Goal: Task Accomplishment & Management: Complete application form

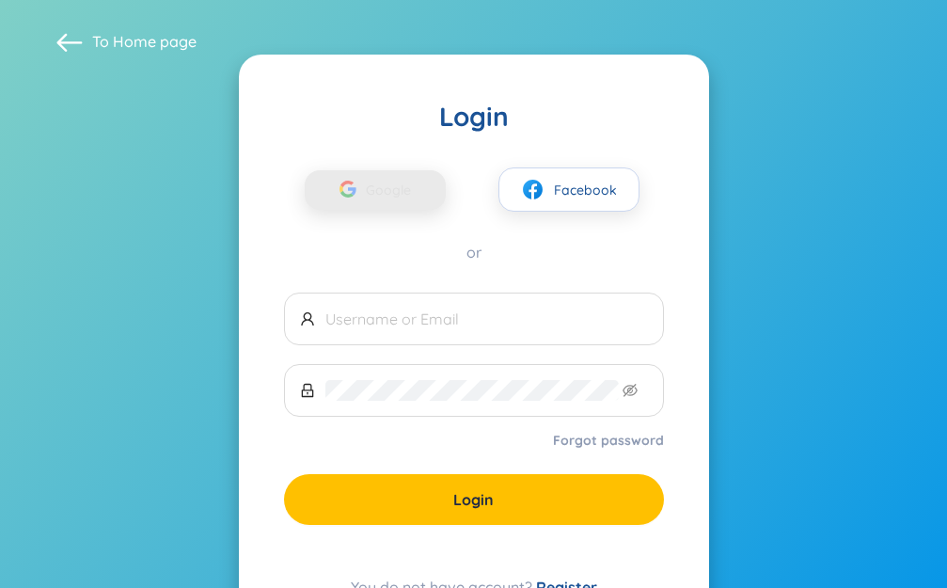
click at [349, 199] on div "button" at bounding box center [348, 191] width 36 height 41
click at [394, 195] on span "Google" at bounding box center [393, 189] width 55 height 39
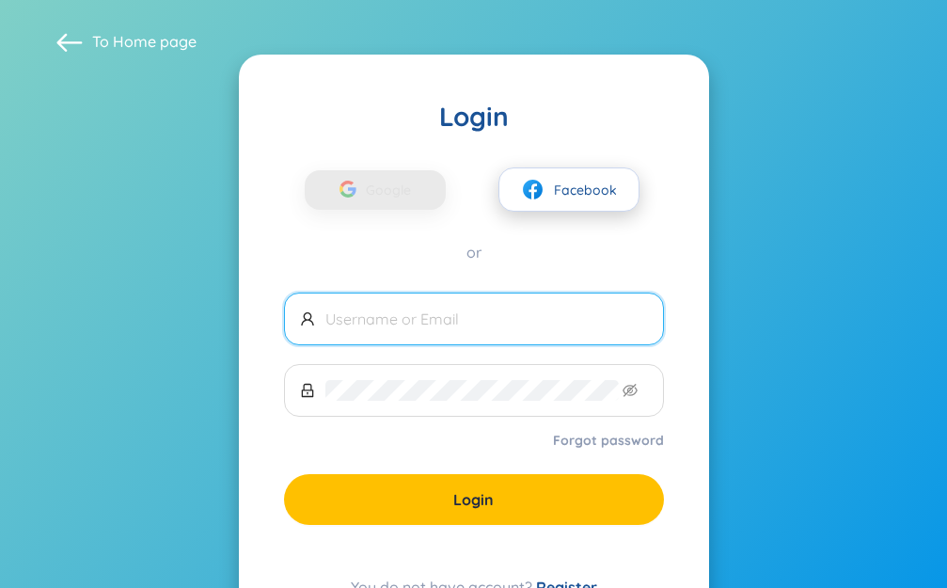
click at [550, 187] on button "Facebook" at bounding box center [568, 189] width 141 height 44
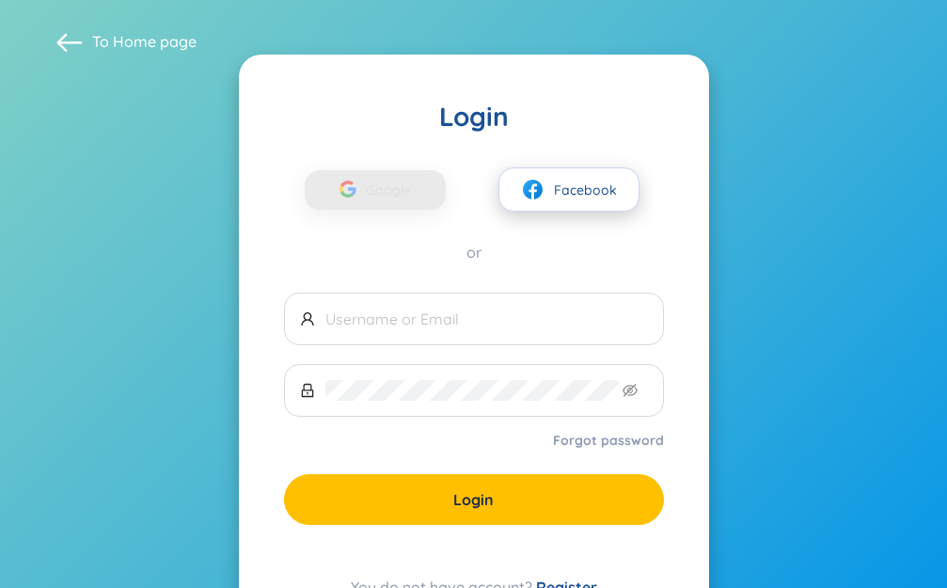
click at [543, 197] on img at bounding box center [533, 190] width 24 height 24
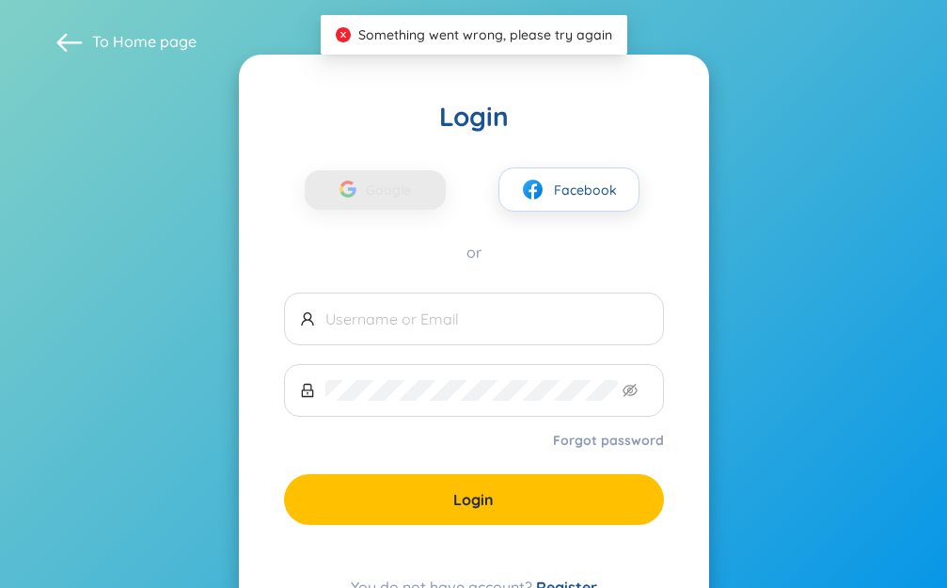
click at [565, 583] on link "Register" at bounding box center [566, 586] width 61 height 19
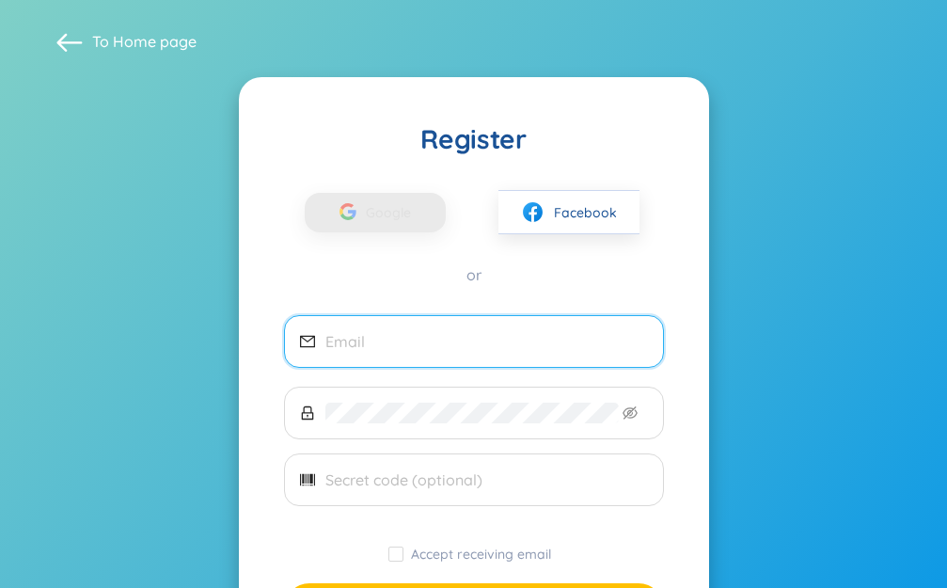
click at [504, 337] on input "email" at bounding box center [486, 341] width 323 height 21
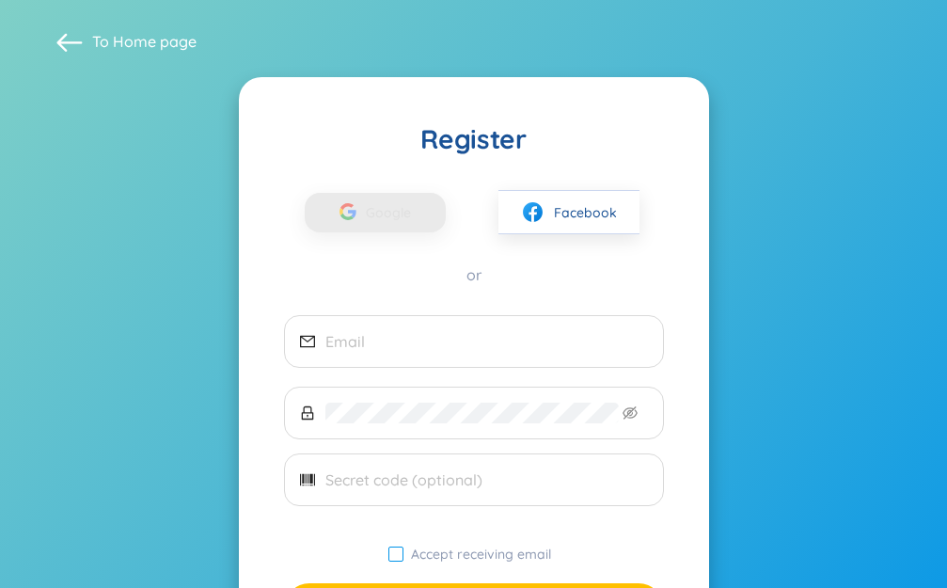
click at [411, 559] on span "Accept receiving email" at bounding box center [480, 553] width 155 height 17
click at [403, 559] on input "Accept receiving email" at bounding box center [395, 553] width 15 height 15
checkbox input "true"
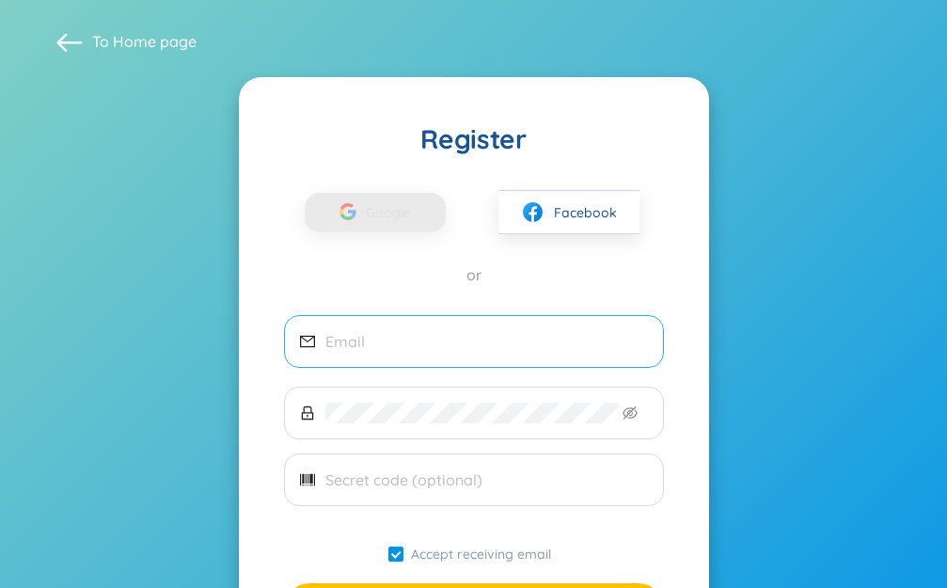
click at [413, 339] on input "email" at bounding box center [486, 341] width 323 height 21
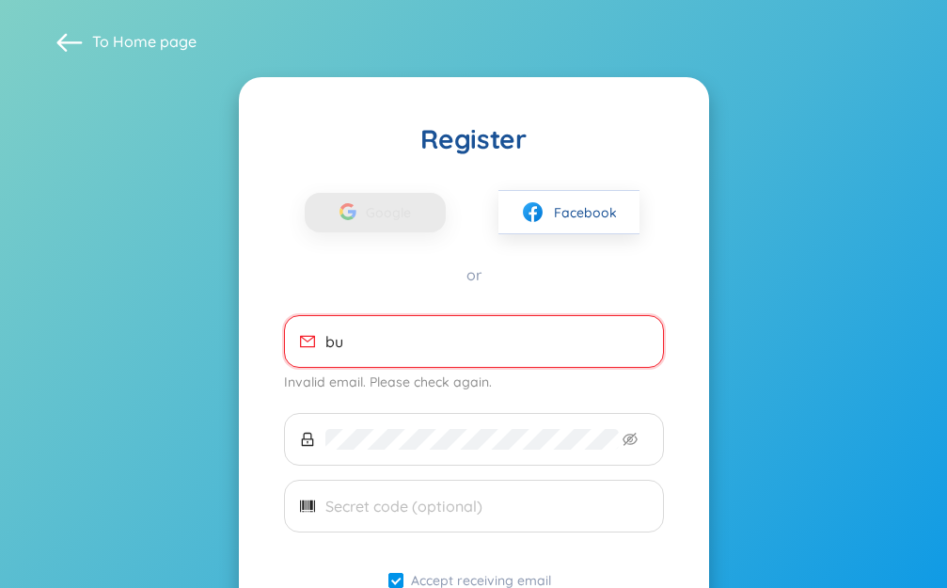
type input "b"
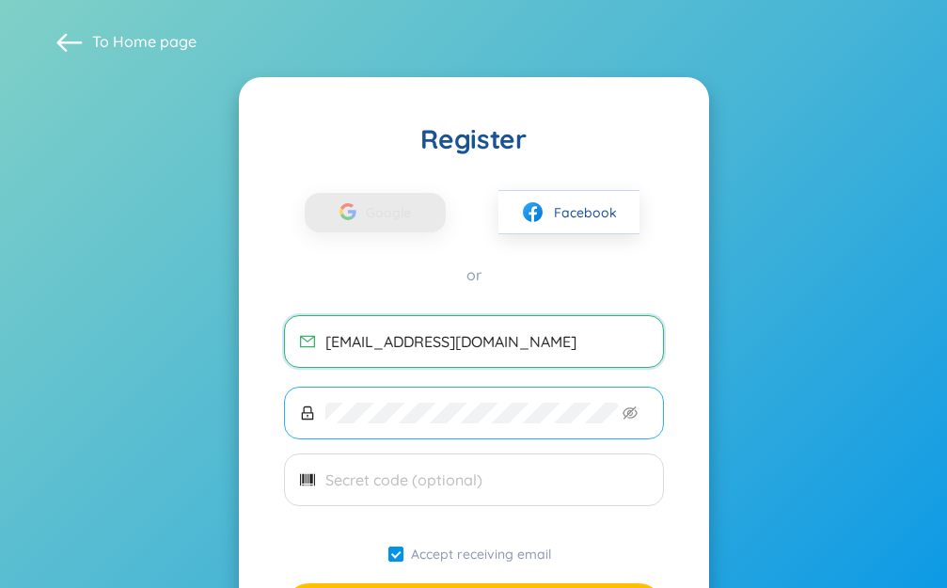
type input "[EMAIL_ADDRESS][DOMAIN_NAME]"
click at [456, 423] on span at bounding box center [474, 412] width 380 height 53
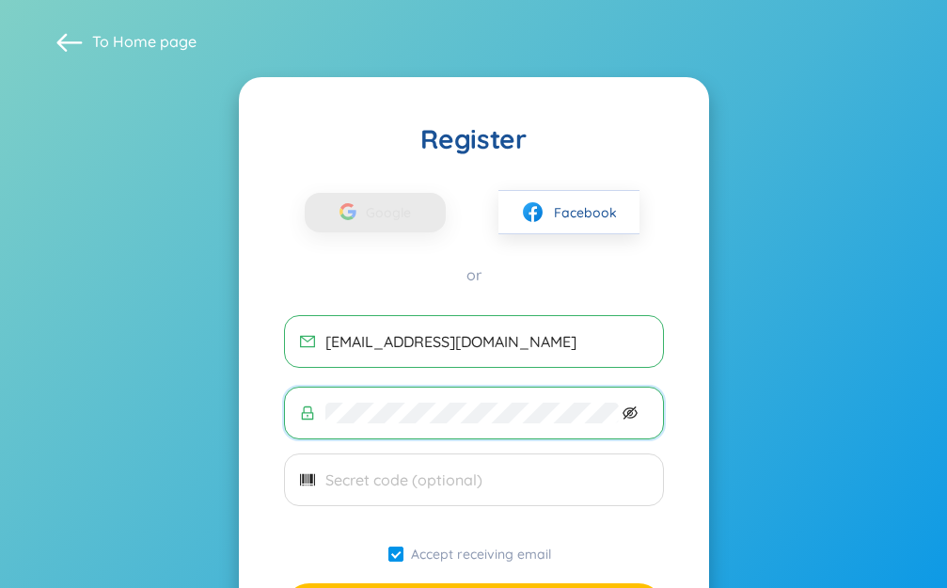
click at [624, 412] on icon "eye-invisible" at bounding box center [629, 412] width 15 height 15
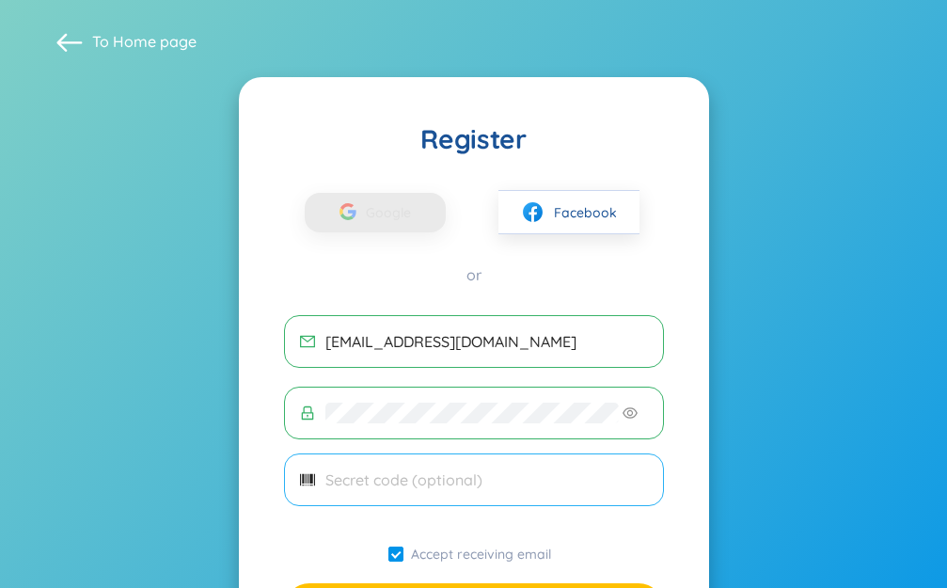
click at [466, 504] on span at bounding box center [474, 479] width 380 height 53
click at [478, 482] on input "text" at bounding box center [486, 479] width 323 height 21
click at [540, 453] on span at bounding box center [474, 479] width 380 height 53
click at [538, 468] on span at bounding box center [474, 479] width 380 height 53
click at [431, 482] on input "text" at bounding box center [486, 479] width 323 height 21
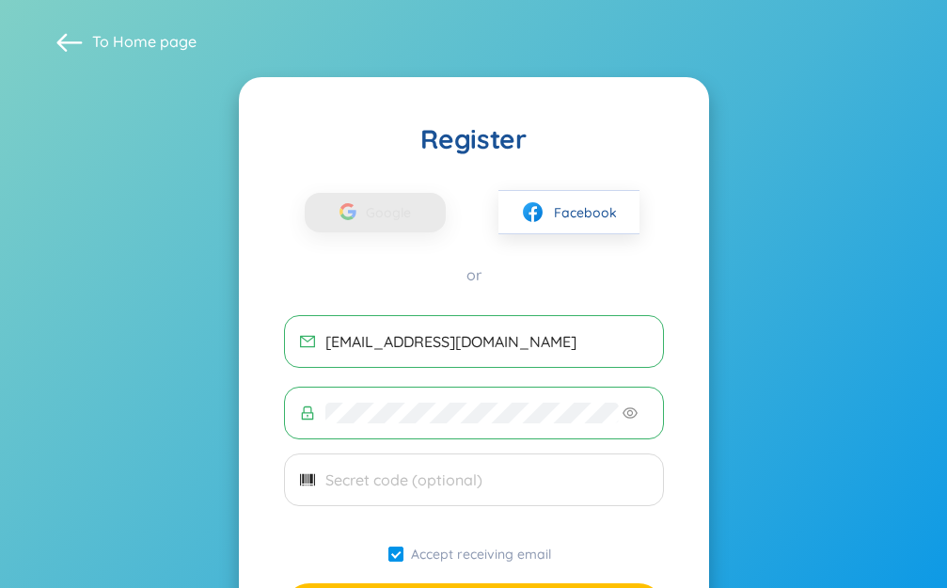
drag, startPoint x: 431, startPoint y: 482, endPoint x: 688, endPoint y: 83, distance: 475.5
click at [688, 83] on div "Register Google Facebook or [EMAIL_ADDRESS][DOMAIN_NAME] Accept receiving email…" at bounding box center [474, 398] width 470 height 643
drag, startPoint x: 937, startPoint y: 1, endPoint x: 610, endPoint y: 77, distance: 336.0
click at [610, 77] on div "Register Google Facebook or [EMAIL_ADDRESS][DOMAIN_NAME] Accept receiving email…" at bounding box center [474, 398] width 470 height 643
click at [388, 456] on span at bounding box center [474, 479] width 380 height 53
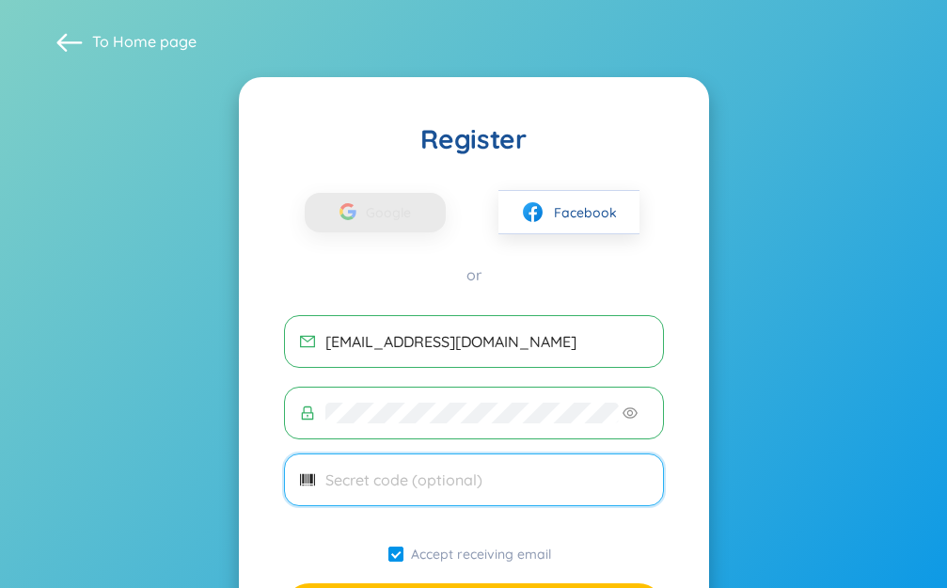
click at [469, 487] on input "text" at bounding box center [486, 479] width 323 height 21
paste input "buinhunguyet10102013"
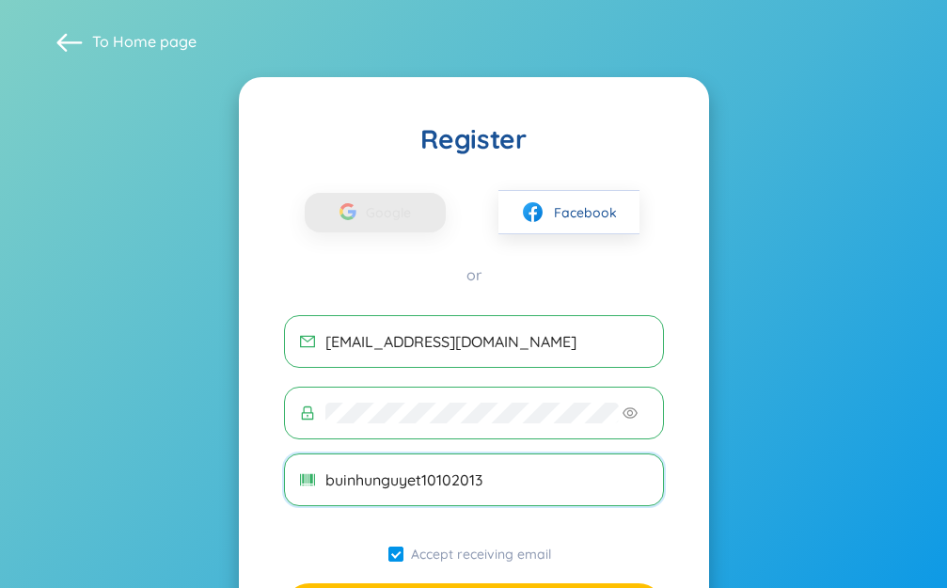
type input "buinhunguyet10102013"
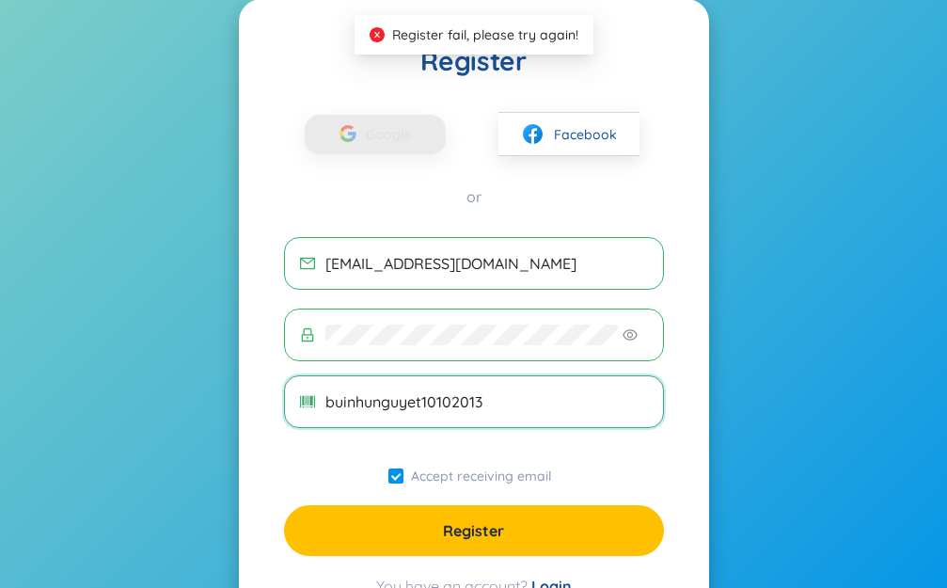
scroll to position [94, 0]
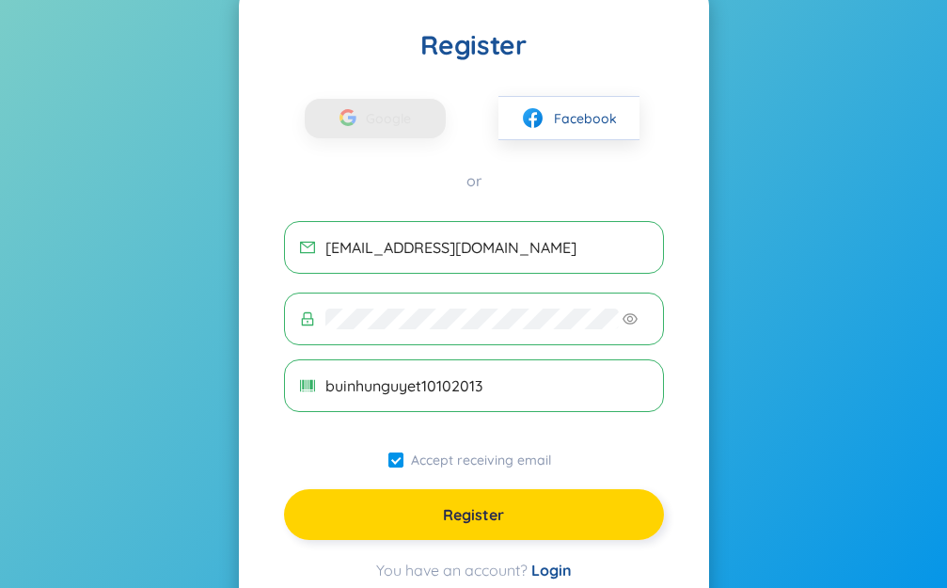
click at [480, 498] on button "Register" at bounding box center [474, 514] width 380 height 51
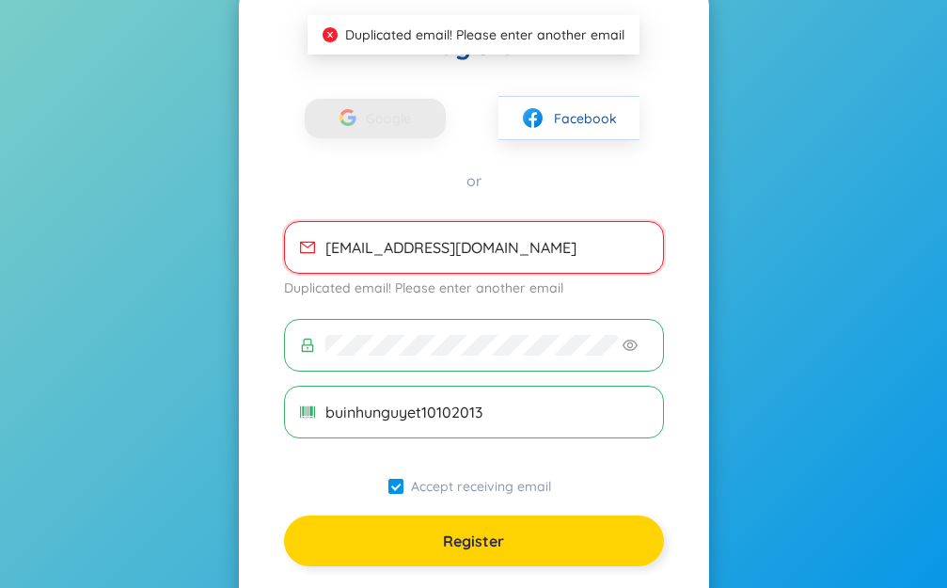
click at [482, 550] on span "Register" at bounding box center [473, 540] width 61 height 21
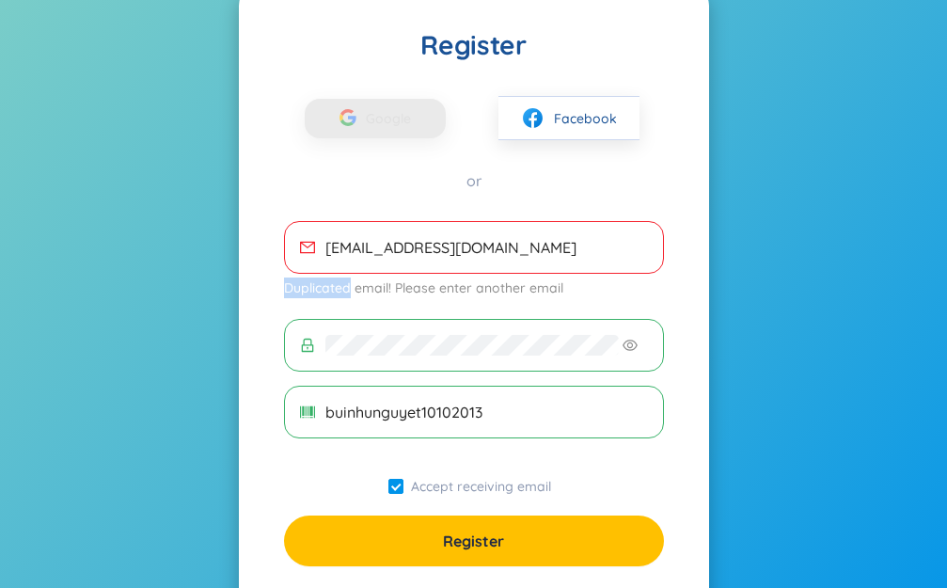
drag, startPoint x: 285, startPoint y: 287, endPoint x: 349, endPoint y: 290, distance: 64.0
click at [349, 290] on div "Duplicated email! Please enter another email" at bounding box center [474, 287] width 380 height 21
click at [291, 305] on img at bounding box center [295, 307] width 23 height 23
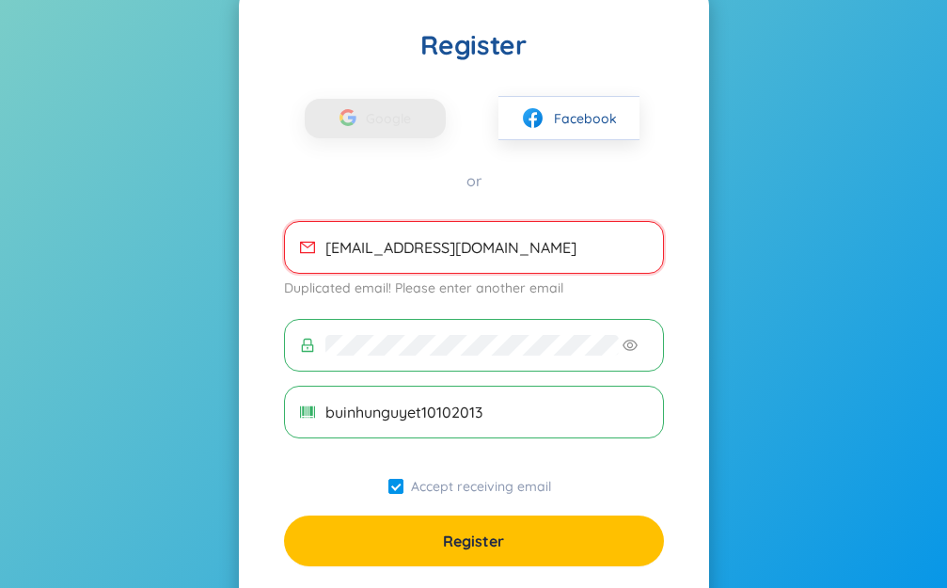
click at [425, 245] on input "[EMAIL_ADDRESS][DOMAIN_NAME]" at bounding box center [486, 247] width 323 height 21
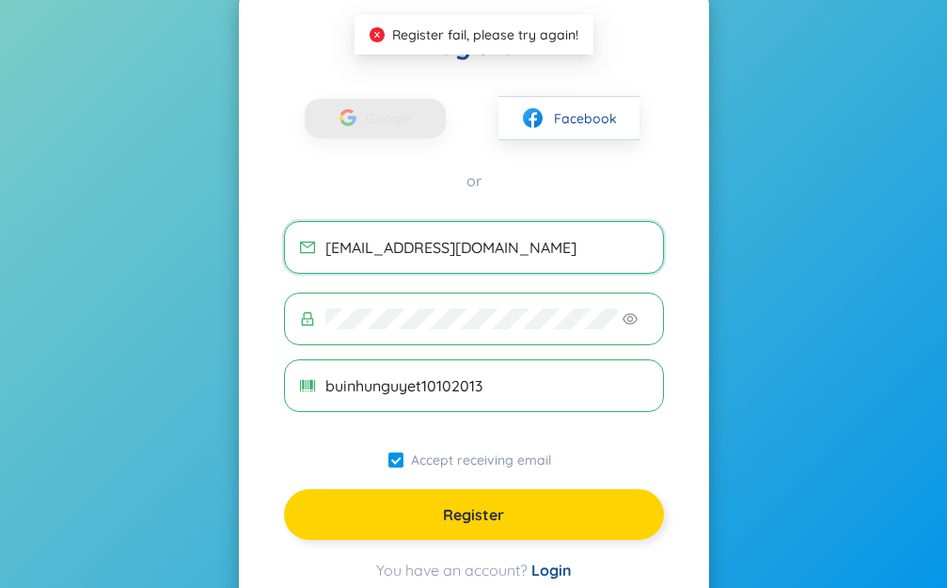
click at [426, 520] on button "Register" at bounding box center [474, 514] width 380 height 51
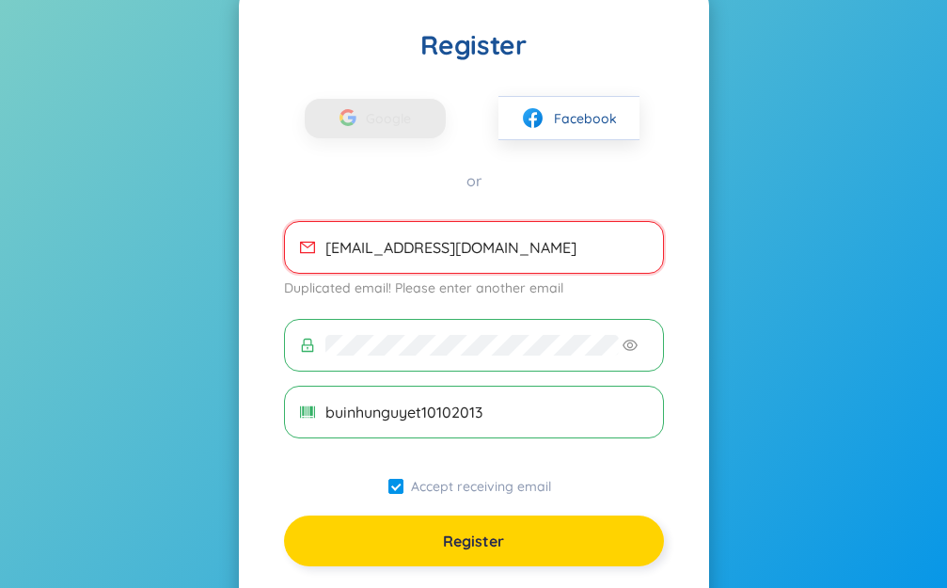
click at [427, 538] on button "Register" at bounding box center [474, 540] width 380 height 51
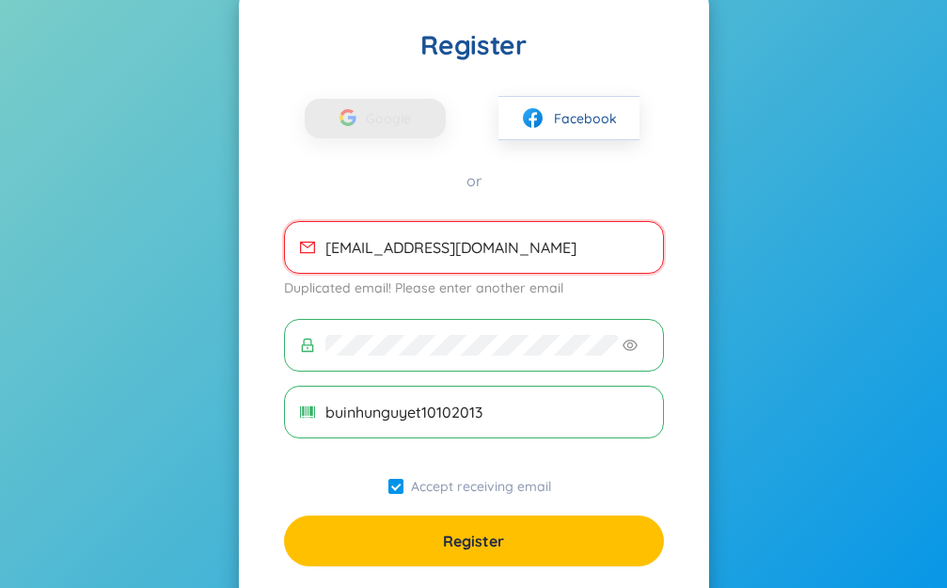
drag, startPoint x: 484, startPoint y: 244, endPoint x: 301, endPoint y: 248, distance: 183.4
click at [301, 248] on span "[EMAIL_ADDRESS][DOMAIN_NAME]" at bounding box center [474, 247] width 380 height 53
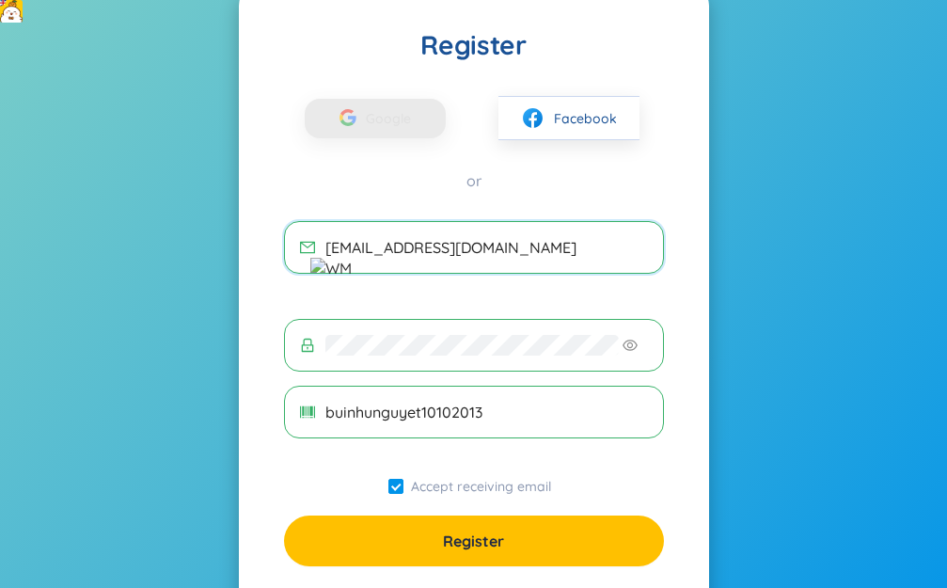
type input "[EMAIL_ADDRESS][DOMAIN_NAME]"
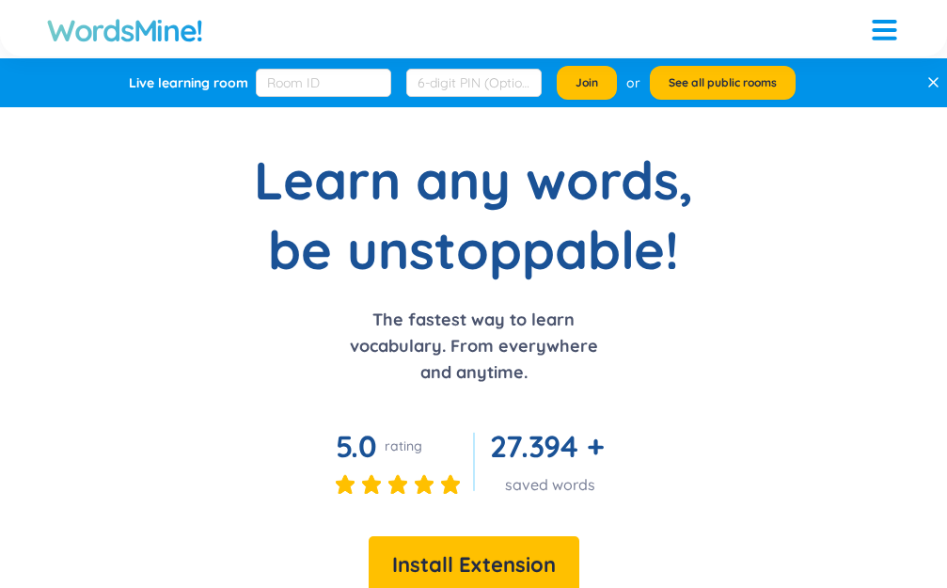
click at [0, 0] on link "Login" at bounding box center [0, 0] width 0 height 0
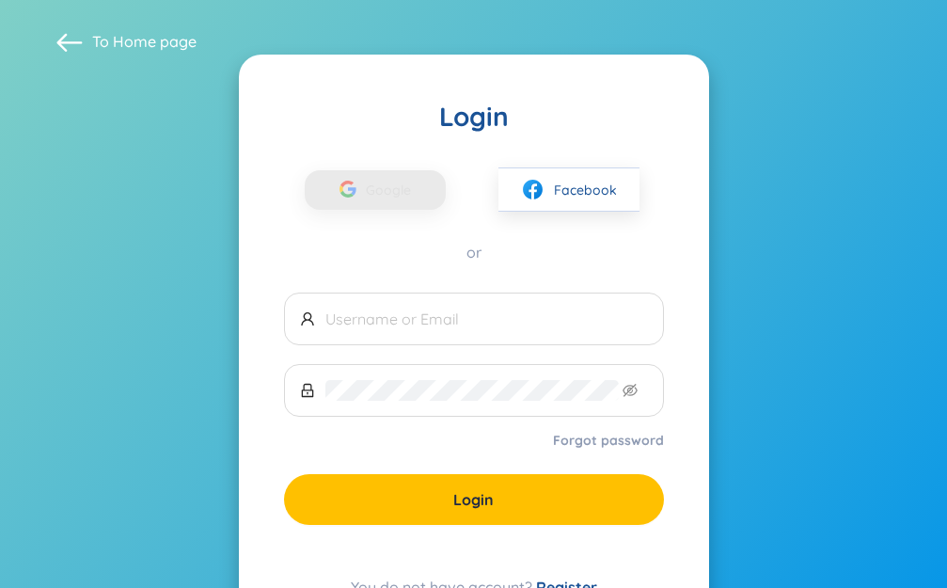
click at [829, 36] on div "To Home page" at bounding box center [473, 41] width 890 height 26
click at [460, 339] on span at bounding box center [474, 318] width 380 height 53
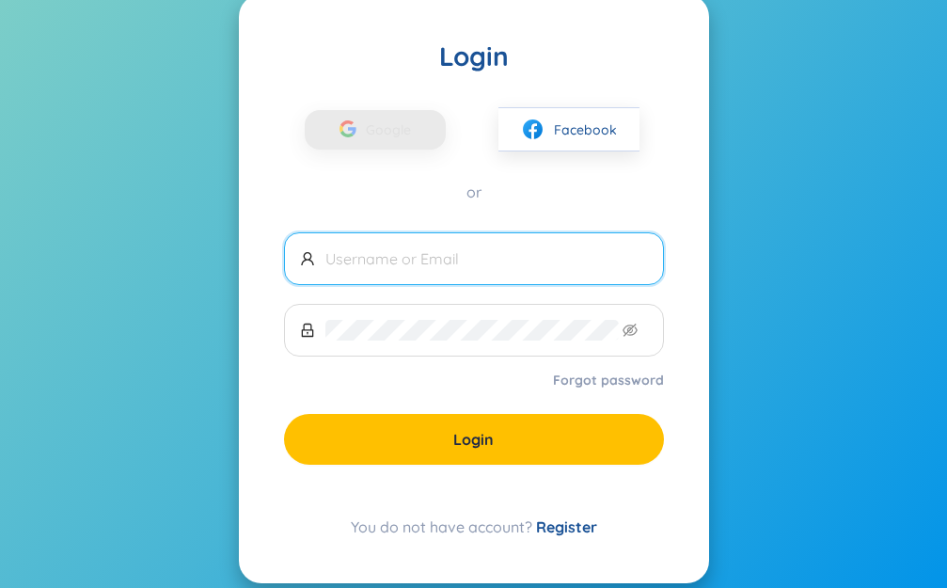
scroll to position [84, 0]
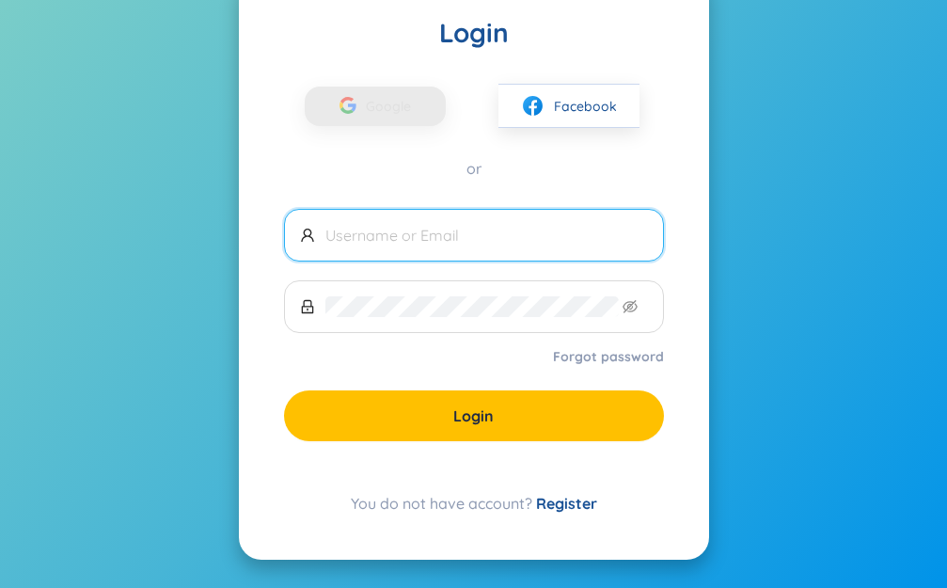
click at [563, 502] on link "Register" at bounding box center [566, 503] width 61 height 19
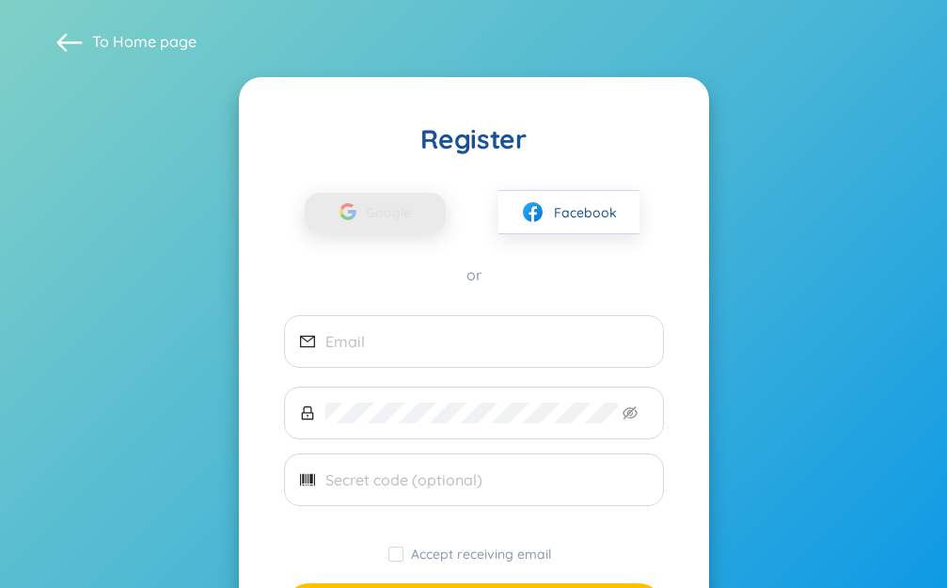
click at [392, 213] on span "Google" at bounding box center [393, 212] width 55 height 39
drag, startPoint x: 392, startPoint y: 213, endPoint x: 270, endPoint y: 222, distance: 122.5
click at [270, 222] on div "Register Google Facebook or Accept receiving email Register You have an account…" at bounding box center [474, 398] width 470 height 643
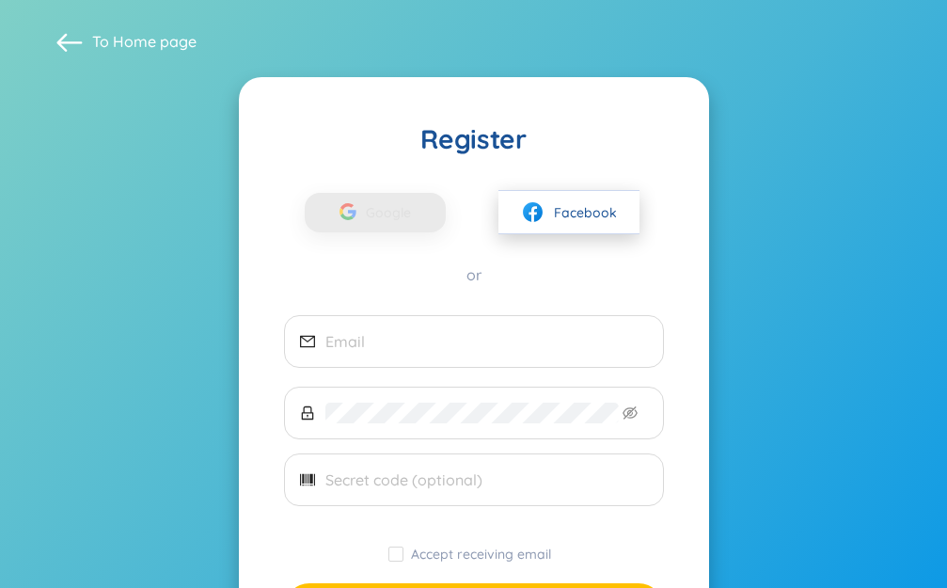
click at [562, 214] on span "Facebook" at bounding box center [585, 212] width 63 height 21
